Goal: Information Seeking & Learning: Learn about a topic

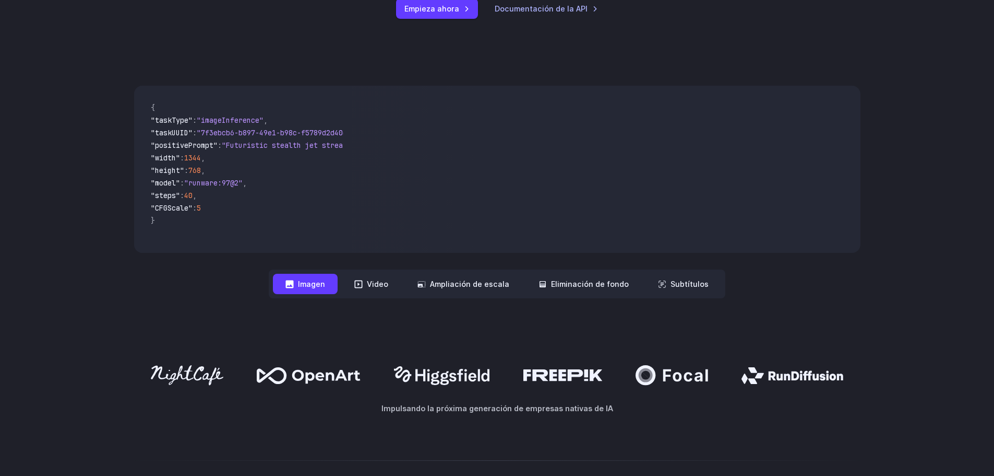
scroll to position [348, 0]
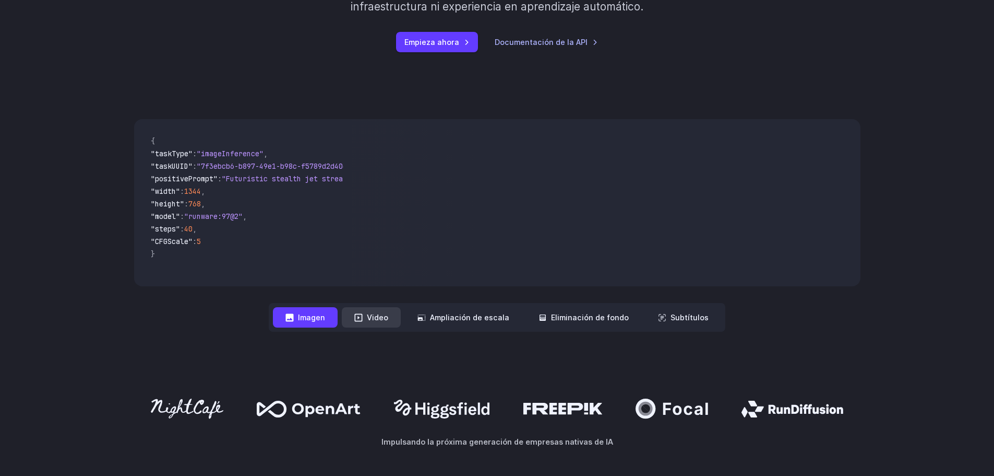
click at [384, 323] on font "Video" at bounding box center [377, 317] width 21 height 12
click at [382, 317] on font "Video" at bounding box center [377, 317] width 21 height 9
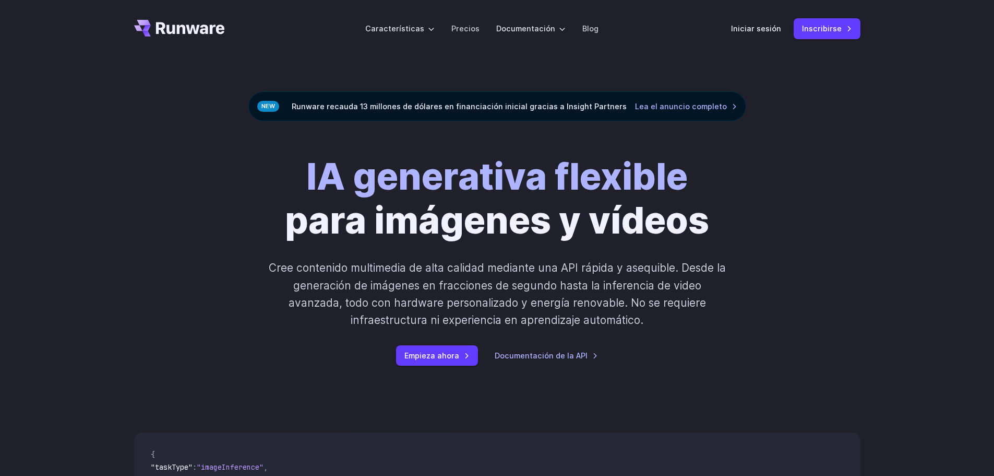
scroll to position [0, 0]
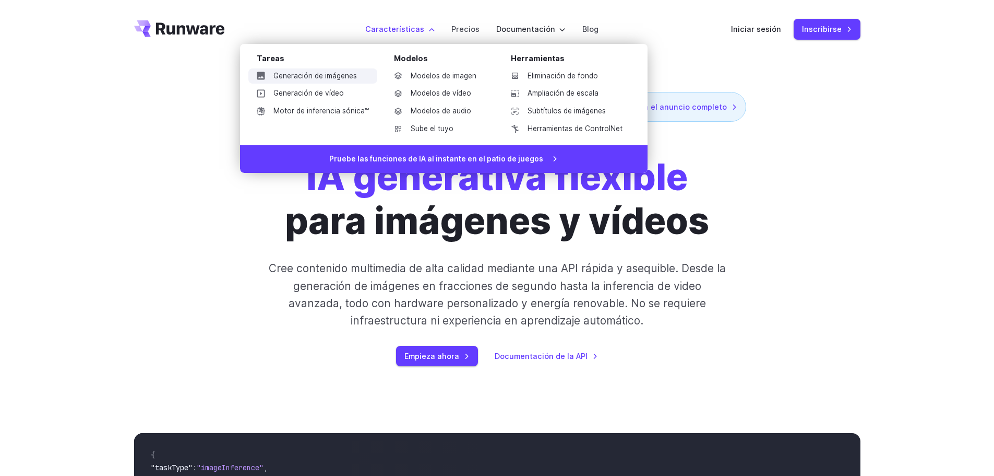
click at [339, 74] on font "Generación de imágenes" at bounding box center [316, 76] width 84 height 8
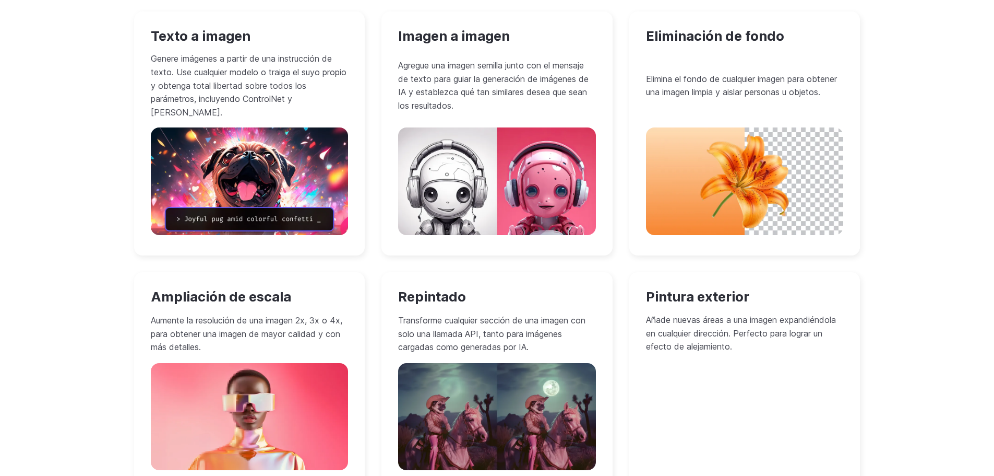
scroll to position [1043, 0]
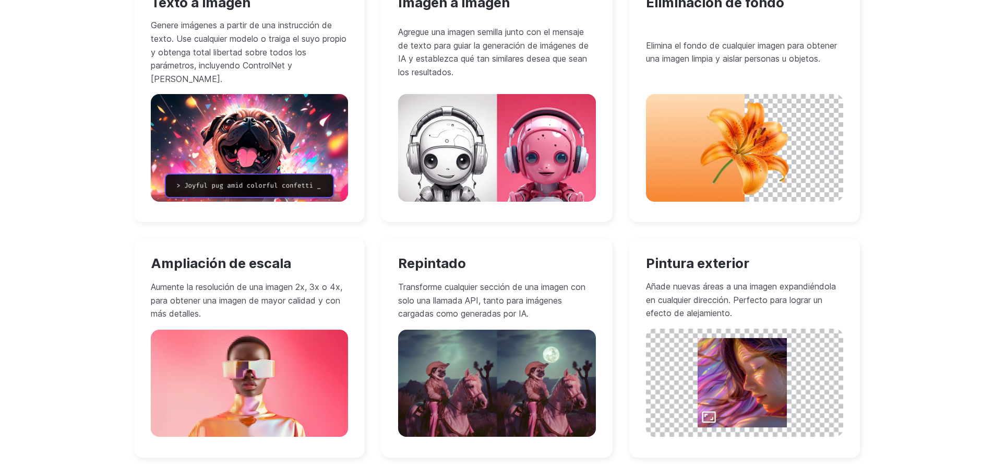
click at [509, 134] on img at bounding box center [497, 147] width 198 height 107
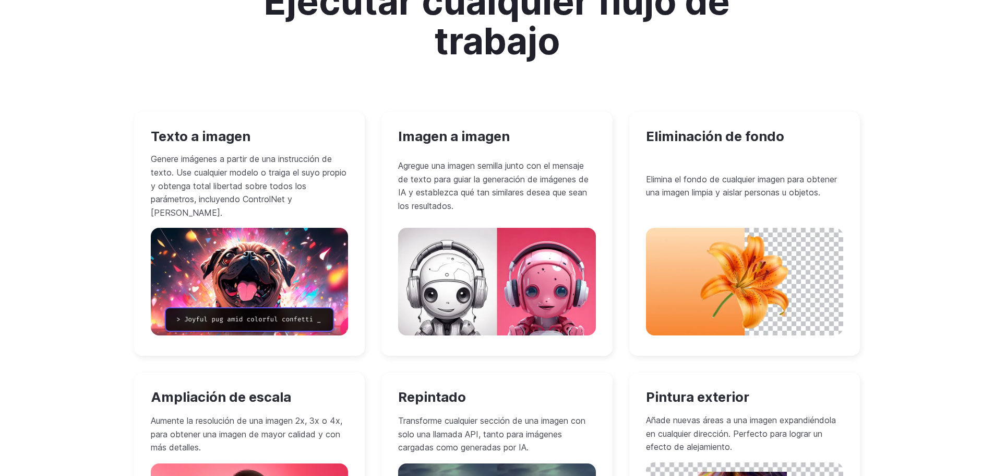
click at [447, 132] on font "Imagen a imagen" at bounding box center [454, 136] width 112 height 16
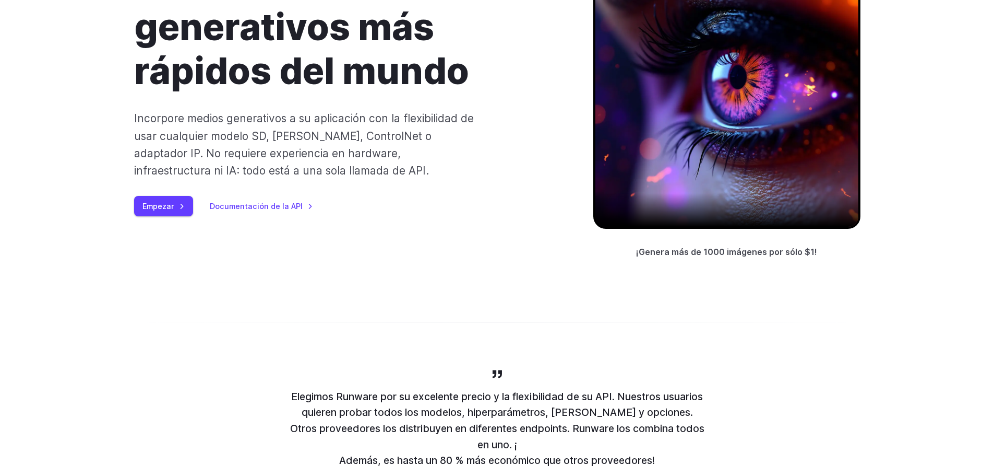
scroll to position [0, 0]
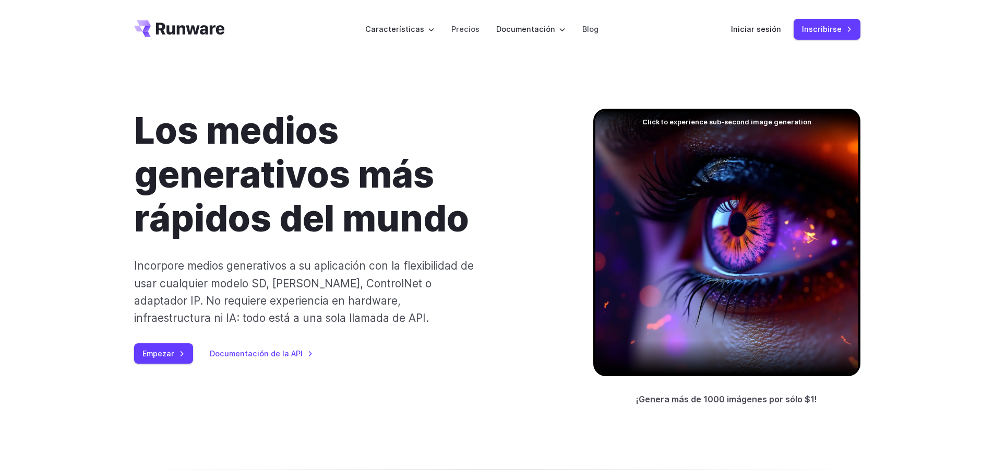
click at [175, 25] on icon "Ir a /" at bounding box center [179, 28] width 91 height 17
